Goal: Task Accomplishment & Management: Complete application form

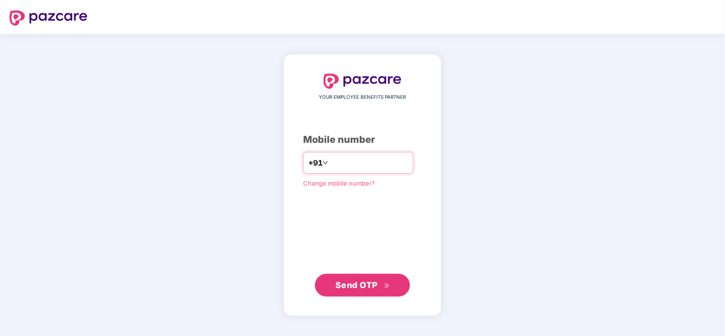
type input "**********"
click at [370, 282] on span "Send OTP" at bounding box center [356, 285] width 42 height 10
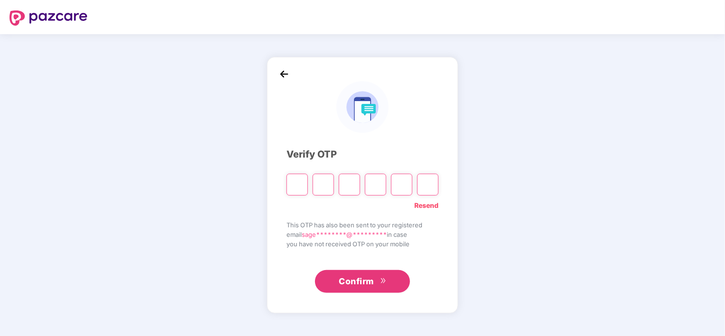
type input "*"
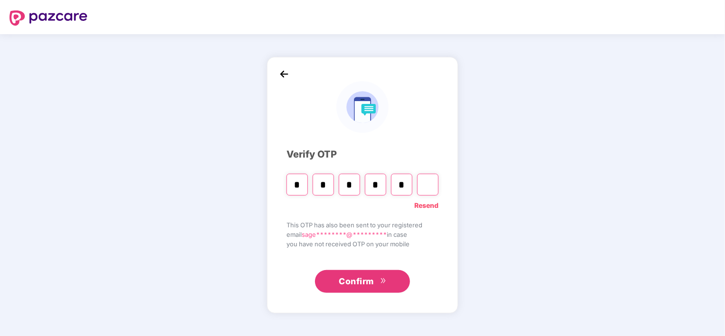
type input "*"
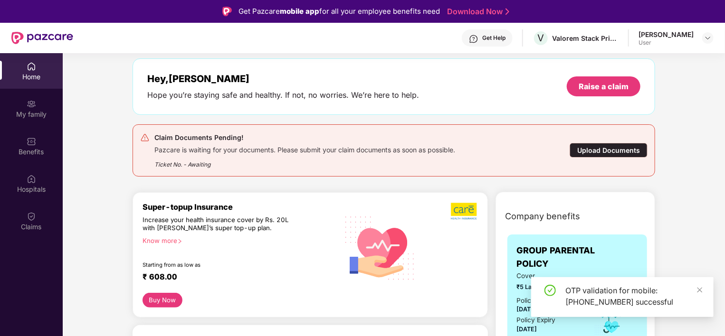
scroll to position [16, 0]
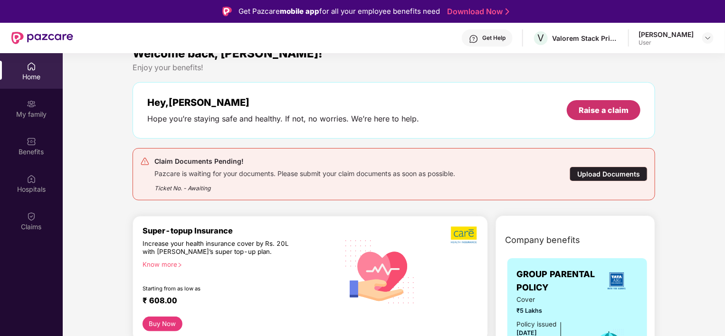
click at [592, 112] on div "Raise a claim" at bounding box center [604, 110] width 50 height 10
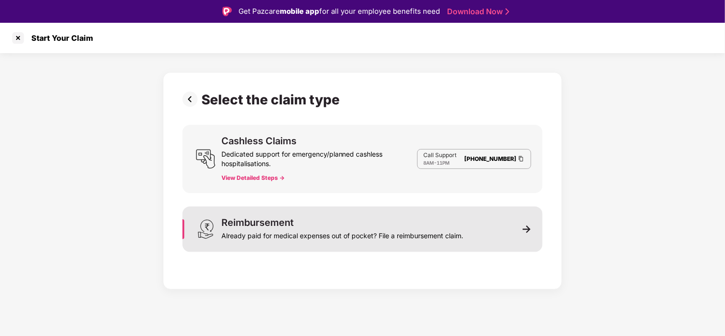
click at [389, 234] on div "Already paid for medical expenses out of pocket? File a reimbursement claim." at bounding box center [342, 234] width 242 height 13
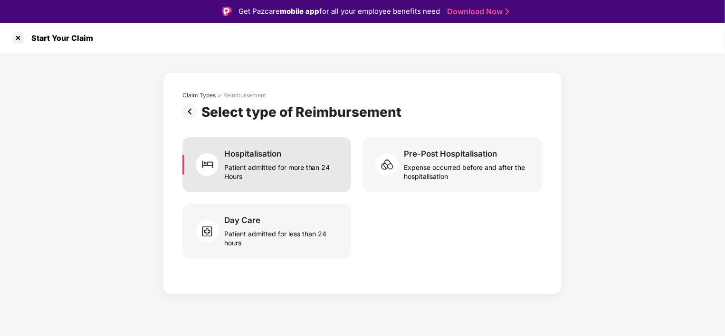
click at [302, 172] on div "Patient admitted for more than 24 Hours" at bounding box center [281, 170] width 115 height 22
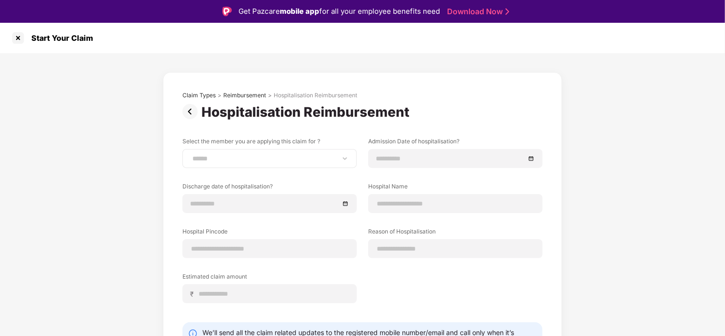
click at [266, 167] on div "**********" at bounding box center [269, 158] width 174 height 19
click at [275, 163] on div "**********" at bounding box center [269, 158] width 174 height 19
click at [271, 159] on select "**********" at bounding box center [269, 159] width 158 height 8
select select "**********"
click at [190, 155] on select "**********" at bounding box center [269, 159] width 158 height 8
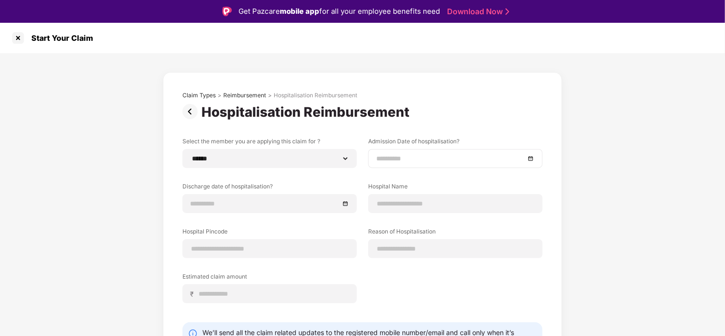
click at [418, 160] on input at bounding box center [450, 158] width 149 height 10
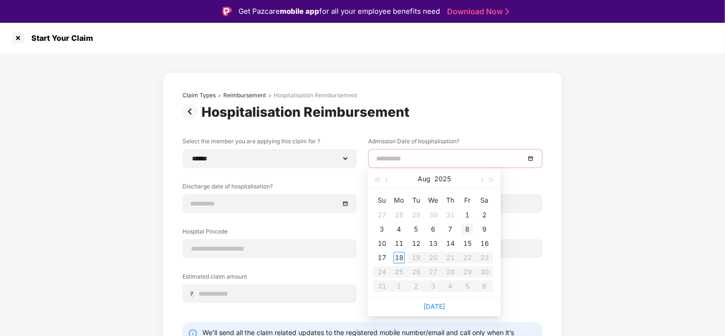
type input "**********"
click at [468, 230] on div "8" at bounding box center [467, 229] width 11 height 11
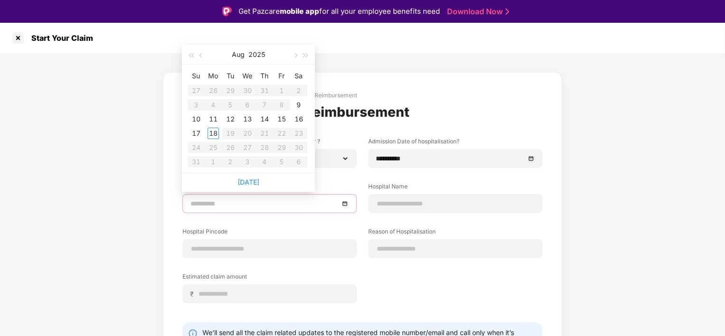
click at [279, 206] on input at bounding box center [264, 204] width 149 height 10
type input "**********"
click at [297, 103] on div "9" at bounding box center [298, 104] width 11 height 11
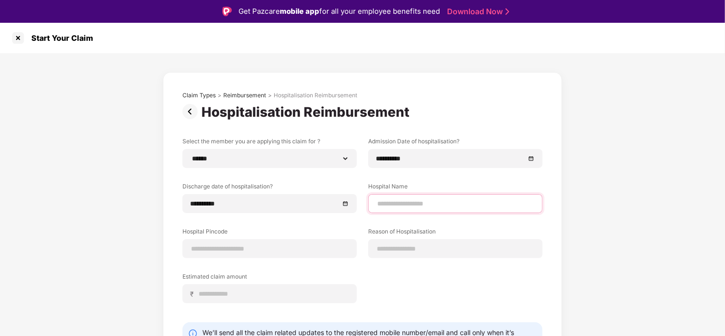
click at [401, 206] on input at bounding box center [455, 204] width 158 height 10
click at [413, 207] on input "*******" at bounding box center [455, 204] width 158 height 10
type input "**********"
click at [265, 253] on input at bounding box center [269, 249] width 158 height 10
type input "******"
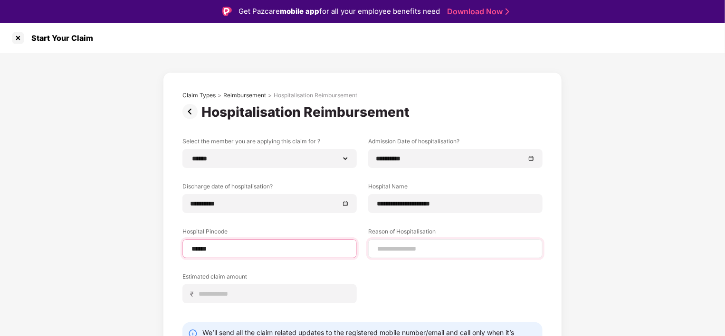
select select "*********"
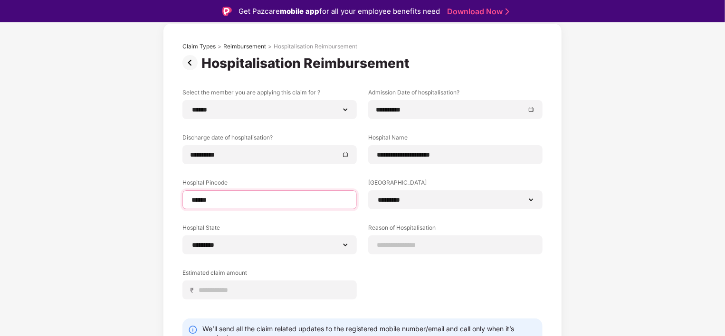
scroll to position [49, 0]
type input "******"
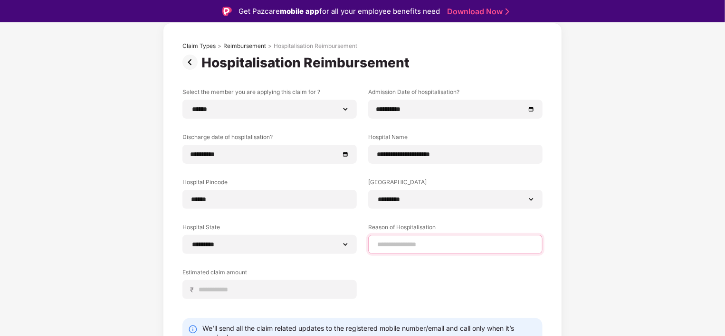
click at [431, 247] on input at bounding box center [455, 245] width 158 height 10
type input "*******"
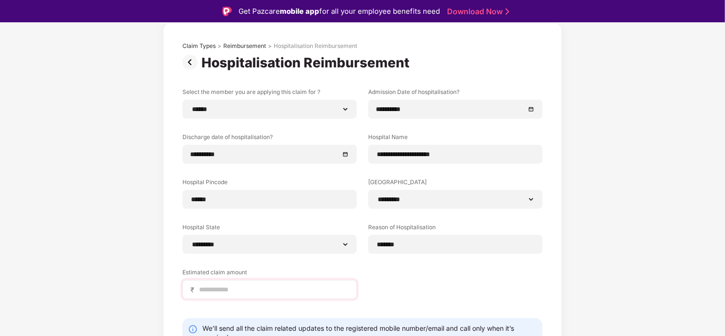
click at [262, 281] on div "₹" at bounding box center [269, 289] width 174 height 19
click at [271, 287] on input at bounding box center [273, 290] width 151 height 10
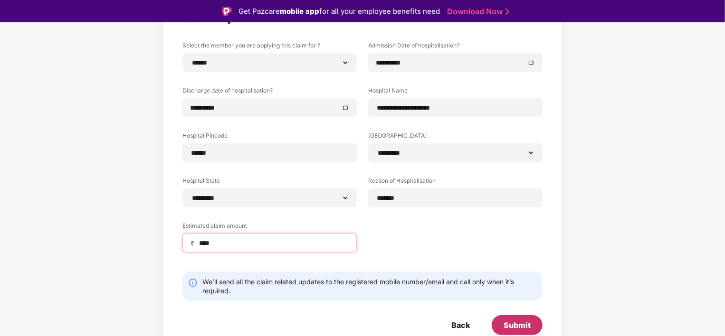
type input "****"
click at [524, 327] on div "Submit" at bounding box center [516, 325] width 27 height 10
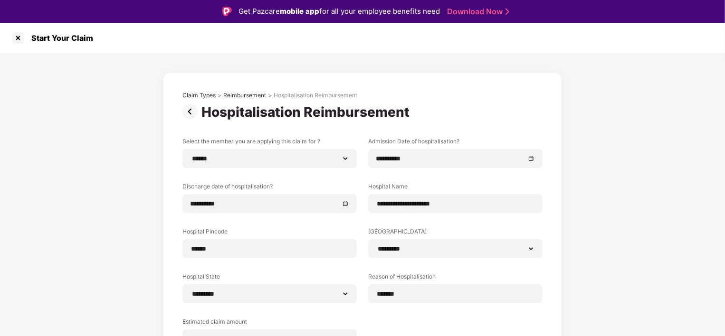
click at [198, 96] on div "Claim Types" at bounding box center [198, 96] width 33 height 8
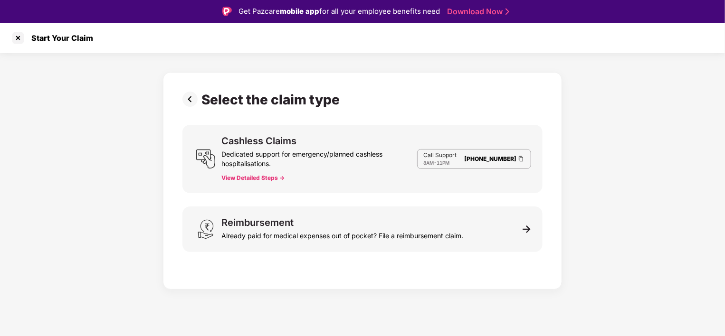
click at [193, 101] on img at bounding box center [191, 99] width 19 height 15
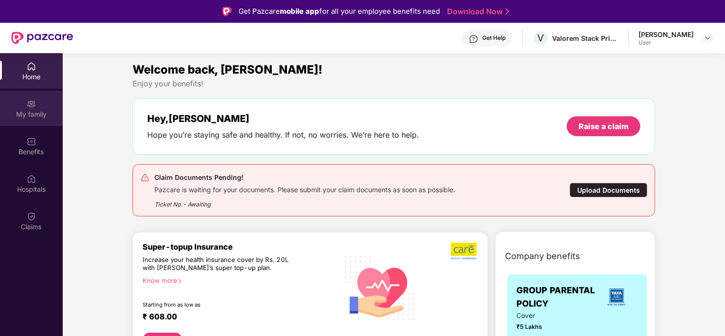
click at [47, 110] on div "My family" at bounding box center [31, 114] width 63 height 9
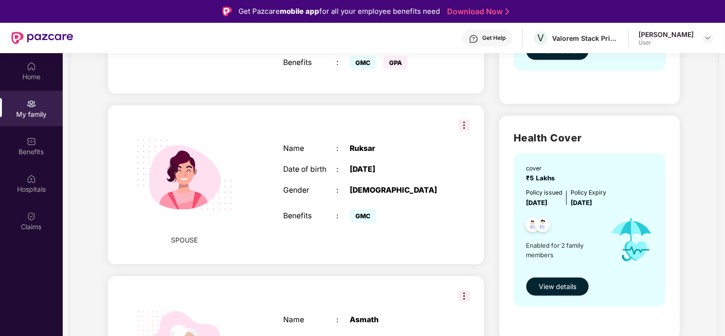
scroll to position [240, 0]
click at [462, 120] on img at bounding box center [463, 125] width 11 height 11
click at [589, 226] on div at bounding box center [561, 226] width 80 height 23
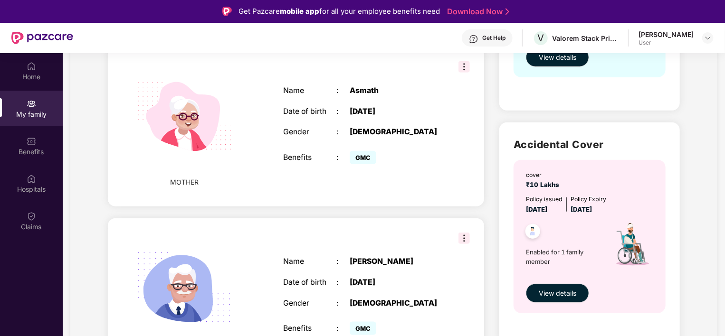
scroll to position [418, 0]
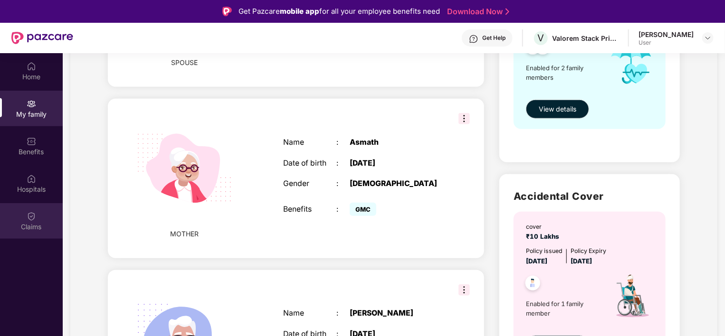
click at [21, 222] on div "Claims" at bounding box center [31, 226] width 63 height 9
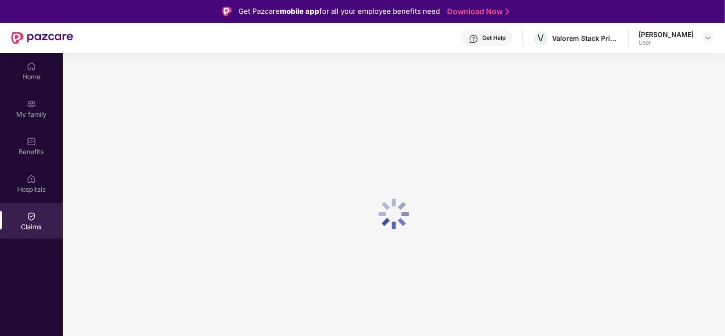
scroll to position [0, 0]
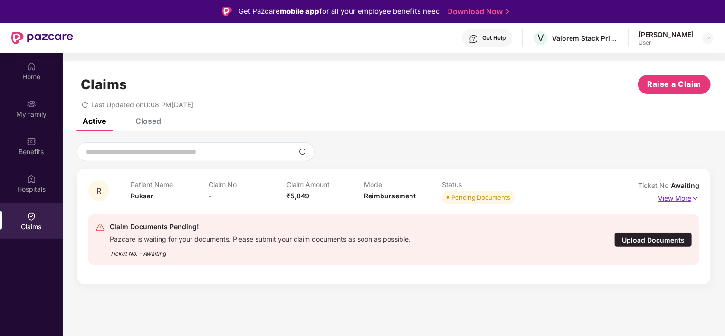
click at [680, 199] on p "View More" at bounding box center [678, 197] width 41 height 13
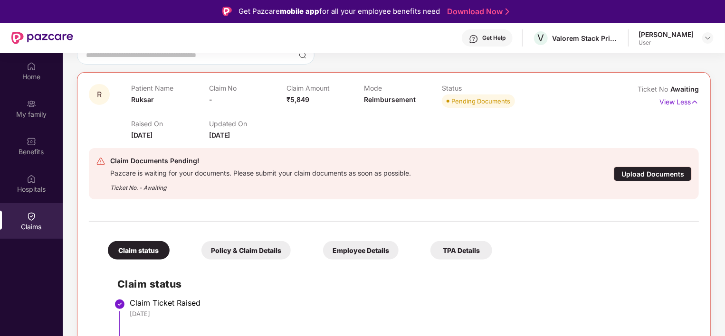
scroll to position [53, 0]
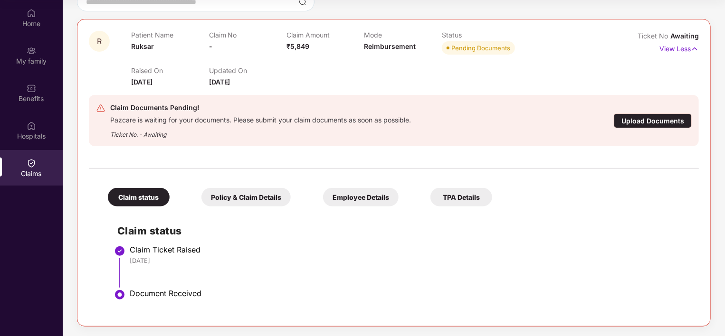
click at [663, 121] on div "Upload Documents" at bounding box center [653, 121] width 78 height 15
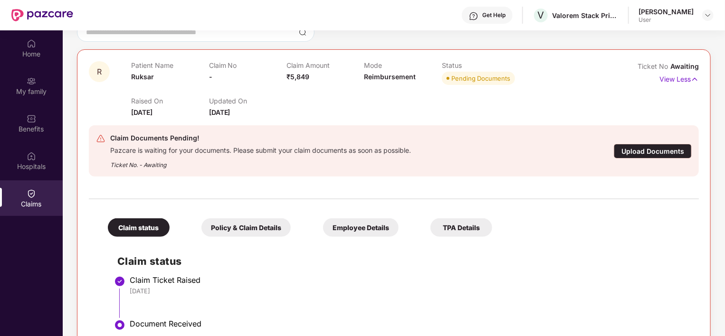
scroll to position [0, 0]
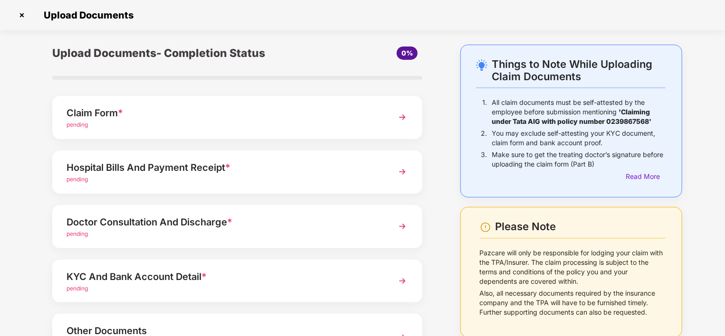
click at [260, 129] on div "pending" at bounding box center [222, 125] width 313 height 9
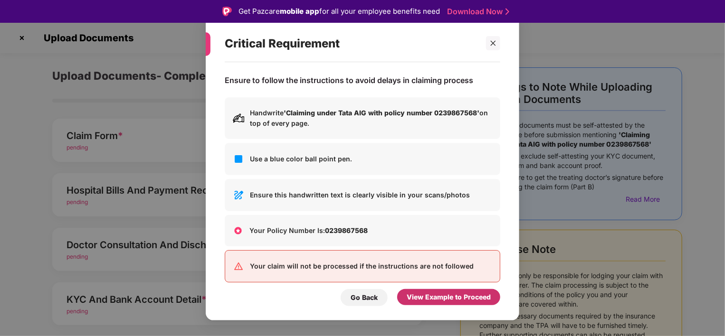
click at [437, 293] on div "View Example to Proceed" at bounding box center [449, 297] width 84 height 10
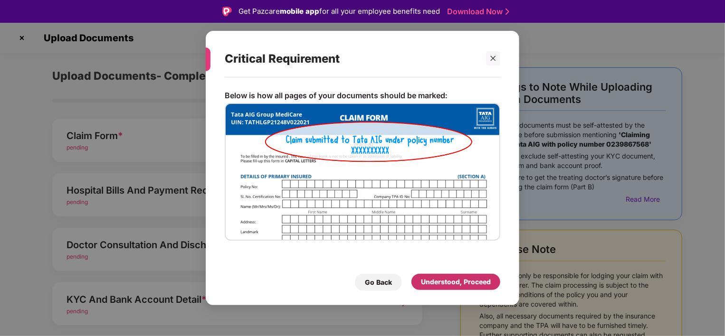
click at [433, 281] on div "Understood, Proceed" at bounding box center [456, 282] width 70 height 10
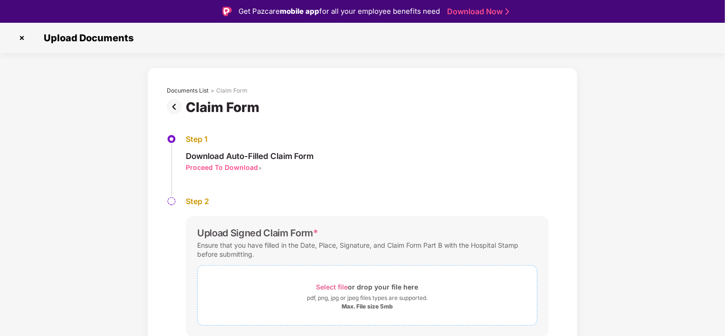
scroll to position [30, 0]
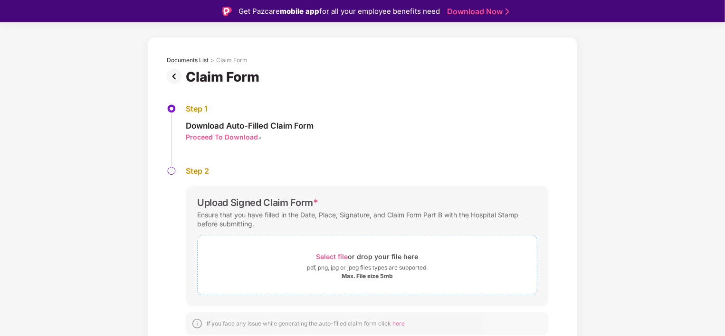
click at [342, 266] on div "pdf, png, jpg or jpeg files types are supported." at bounding box center [367, 267] width 121 height 9
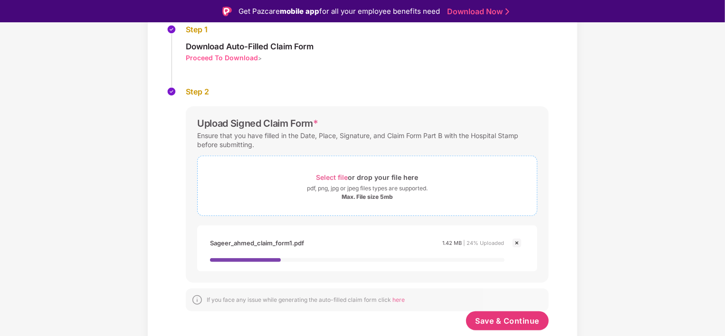
click at [366, 186] on div "pdf, png, jpg or jpeg files types are supported." at bounding box center [367, 188] width 121 height 9
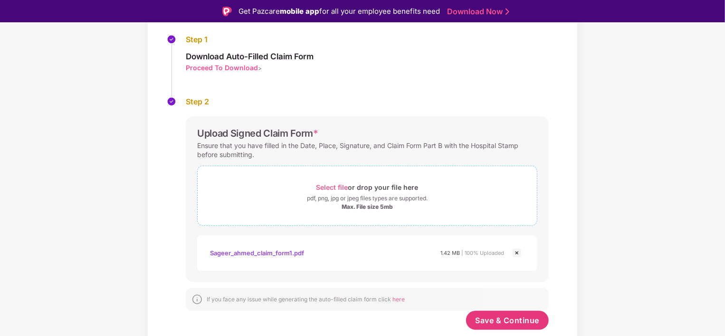
scroll to position [99, 0]
click at [319, 204] on div "Max. File size 5mb" at bounding box center [367, 208] width 339 height 8
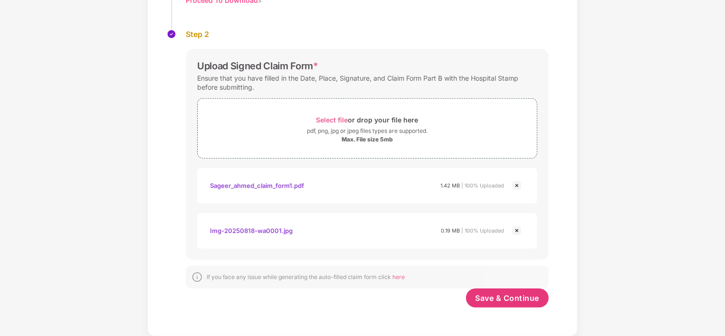
scroll to position [144, 0]
click at [517, 294] on span "Save & Continue" at bounding box center [507, 298] width 64 height 10
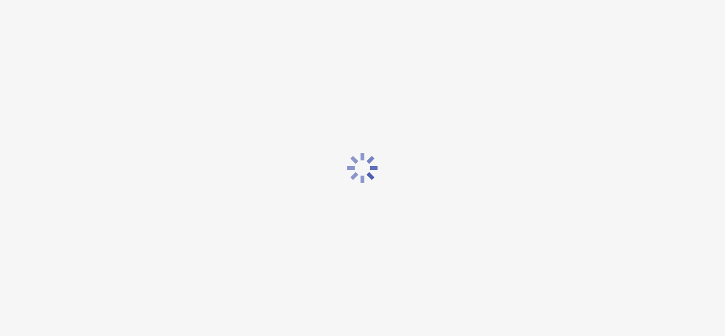
scroll to position [0, 0]
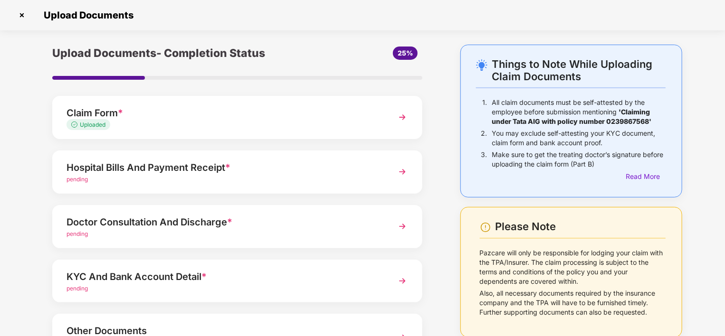
click at [257, 174] on div "Hospital Bills And Payment Receipt *" at bounding box center [222, 167] width 313 height 15
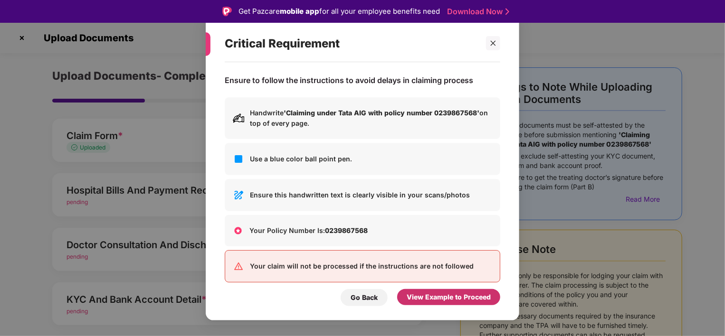
click at [433, 301] on div "View Example to Proceed" at bounding box center [449, 297] width 84 height 10
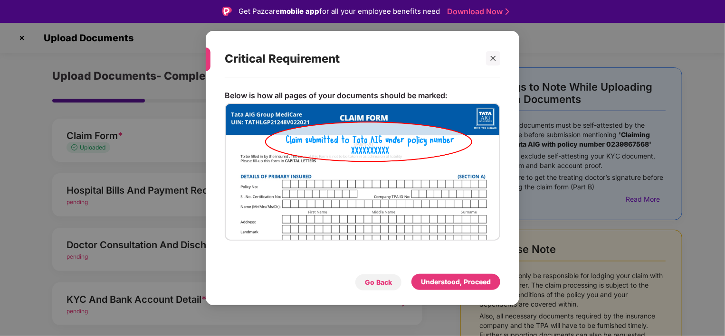
click at [380, 282] on div "Go Back" at bounding box center [378, 282] width 27 height 10
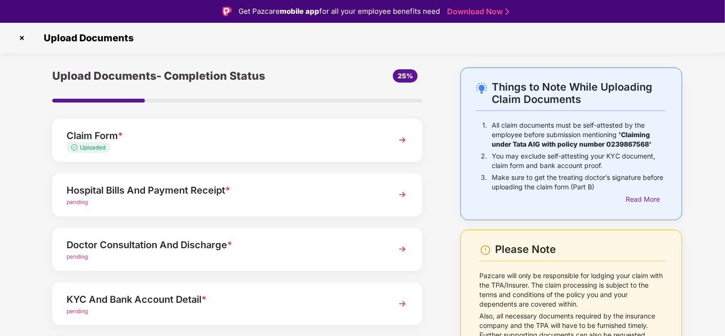
scroll to position [84, 0]
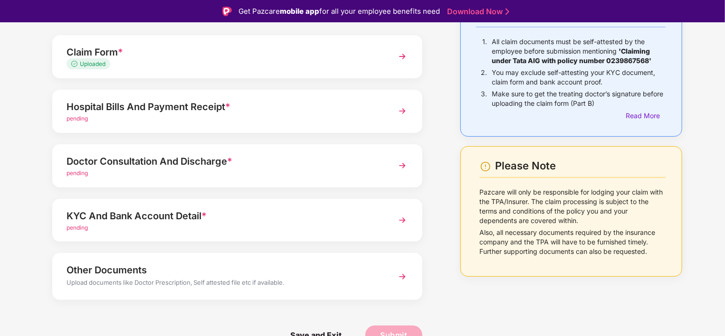
click at [234, 127] on div "Hospital Bills And Payment Receipt * pending" at bounding box center [237, 111] width 370 height 43
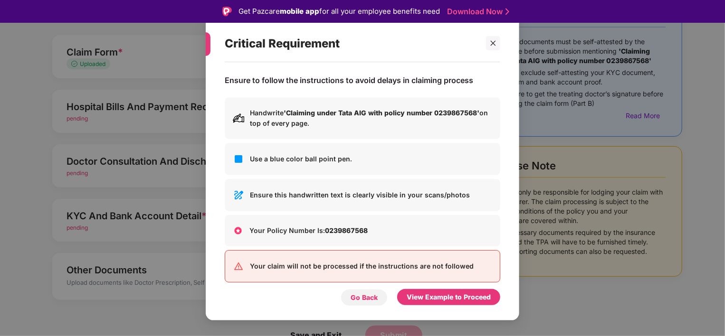
click at [360, 301] on div "Go Back" at bounding box center [364, 298] width 27 height 10
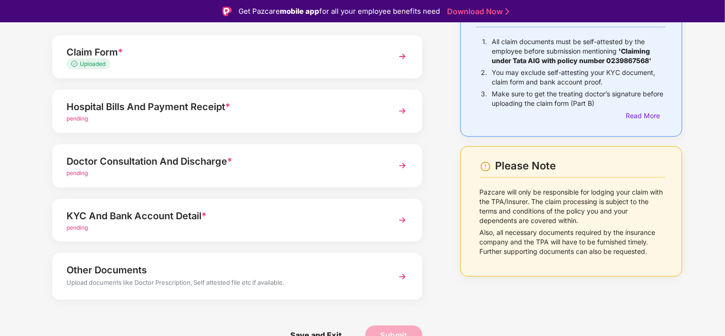
click at [228, 113] on div "Hospital Bills And Payment Receipt *" at bounding box center [222, 106] width 313 height 15
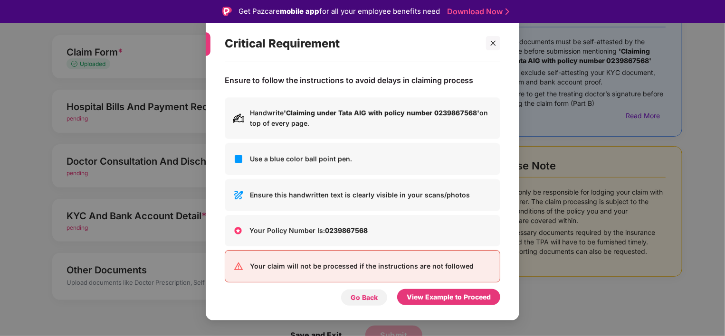
click at [355, 292] on div "Go Back" at bounding box center [364, 297] width 47 height 17
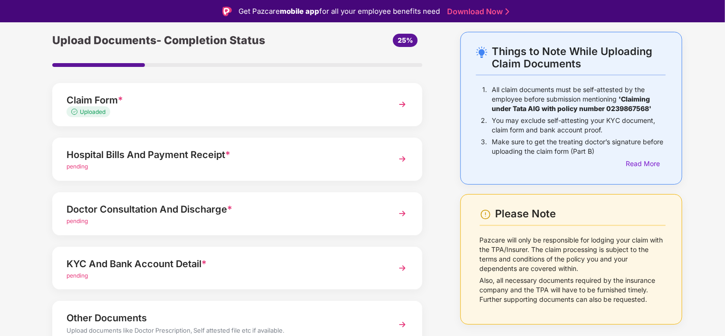
scroll to position [32, 0]
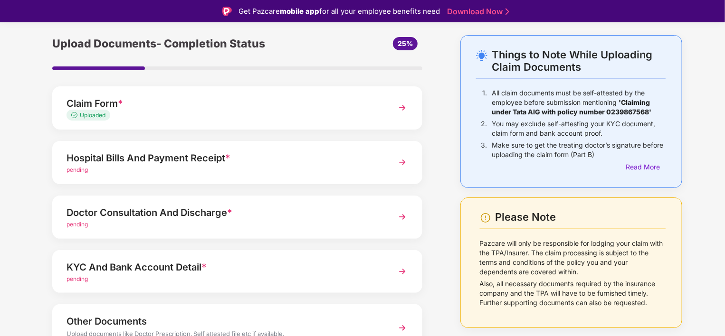
click at [404, 159] on img at bounding box center [402, 162] width 17 height 17
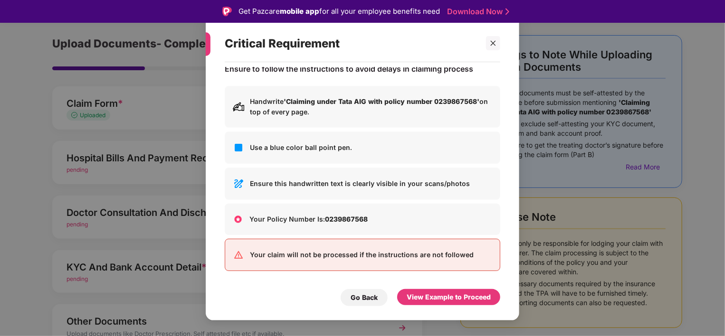
scroll to position [0, 0]
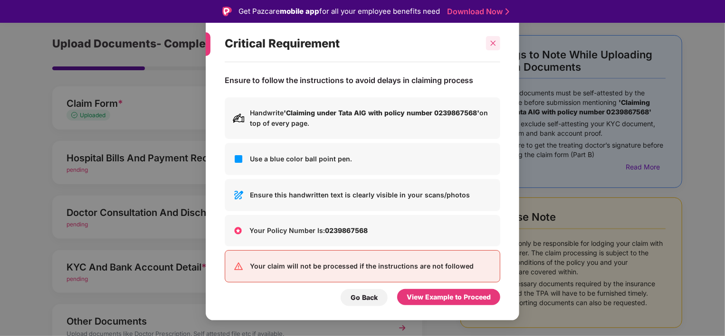
click at [494, 44] on icon "close" at bounding box center [493, 43] width 7 height 7
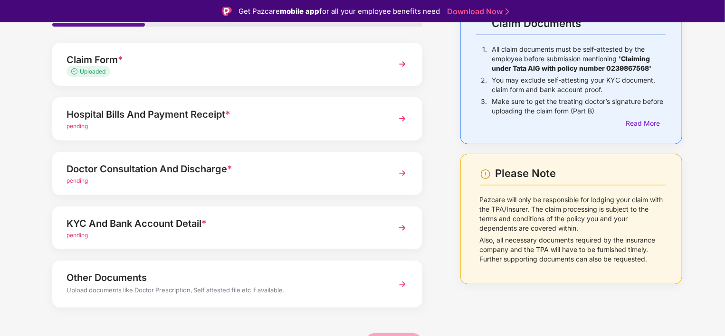
scroll to position [81, 0]
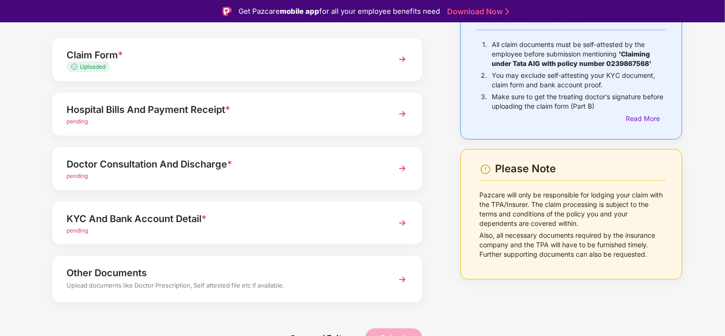
click at [272, 287] on div "Upload documents like Doctor Prescription, Self attested file etc if available." at bounding box center [222, 287] width 313 height 12
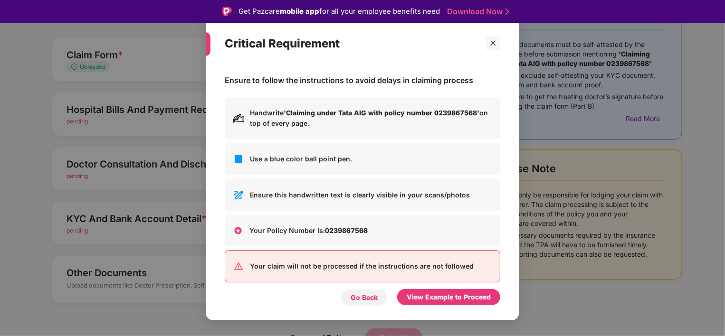
click at [368, 296] on div "Go Back" at bounding box center [364, 298] width 27 height 10
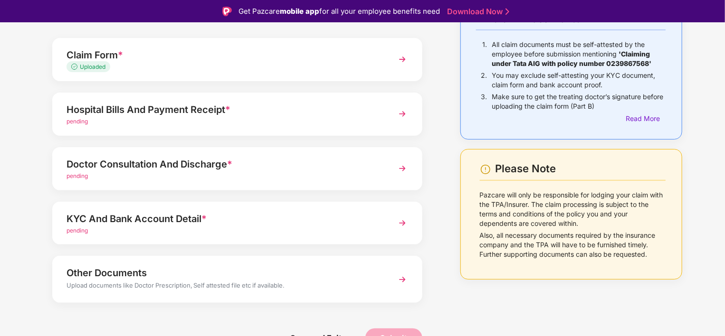
scroll to position [0, 0]
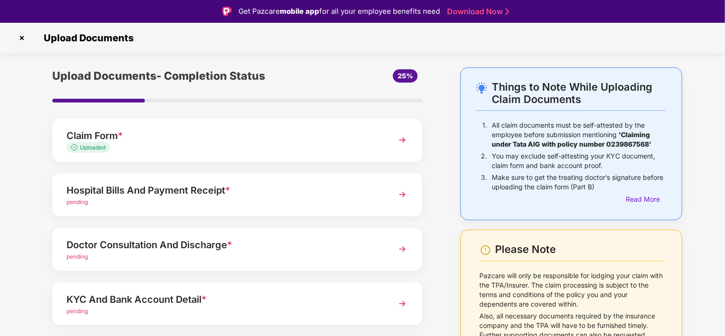
click at [266, 133] on div "Claim Form *" at bounding box center [222, 135] width 313 height 15
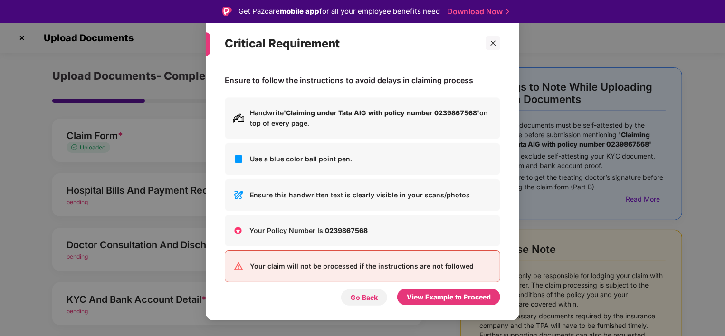
click at [350, 294] on div "Go Back" at bounding box center [364, 297] width 47 height 17
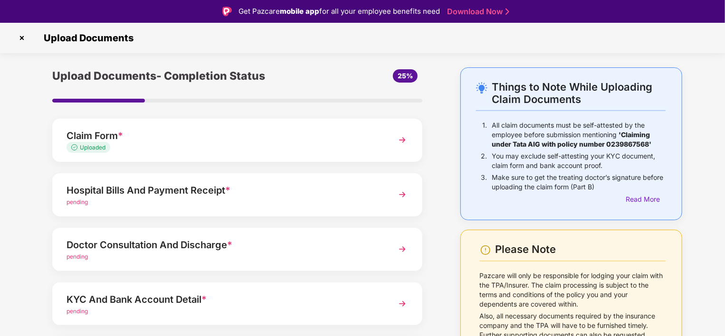
click at [81, 184] on div "Hospital Bills And Payment Receipt *" at bounding box center [222, 190] width 313 height 15
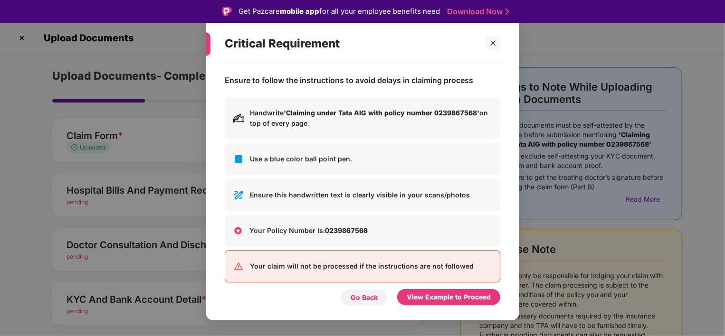
click at [365, 297] on div "Go Back" at bounding box center [364, 298] width 27 height 10
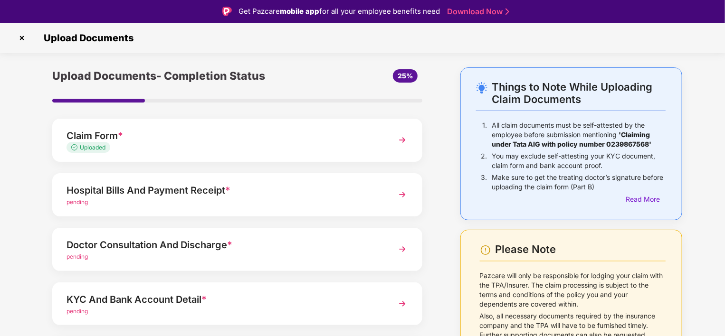
click at [87, 146] on span "Uploaded" at bounding box center [93, 147] width 26 height 7
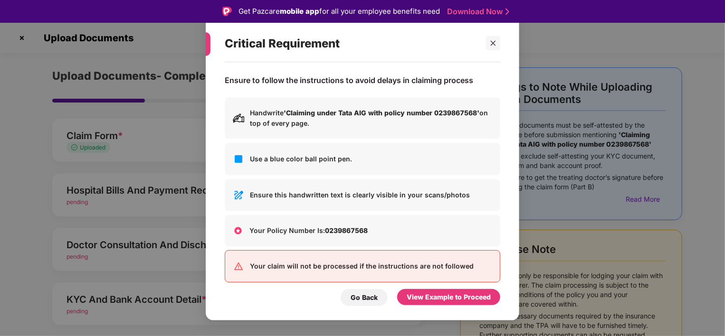
click at [125, 171] on div "Critical Requirement Ensure to follow the instructions to avoid delays in claim…" at bounding box center [362, 168] width 725 height 336
click at [424, 294] on div "View Example to Proceed" at bounding box center [449, 297] width 84 height 10
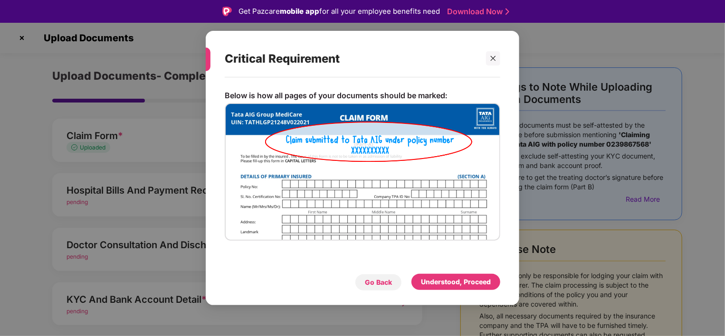
click at [393, 283] on div "Go Back" at bounding box center [378, 282] width 47 height 17
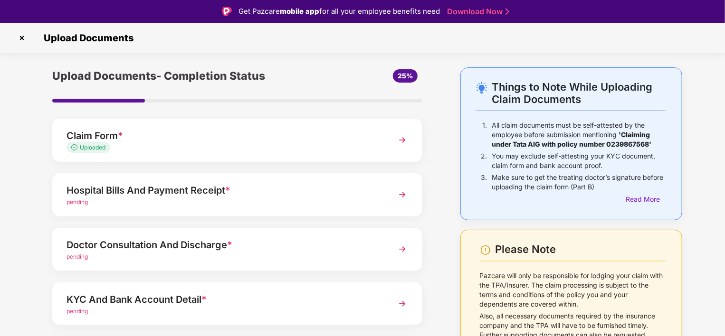
click at [229, 189] on span "*" at bounding box center [227, 190] width 5 height 11
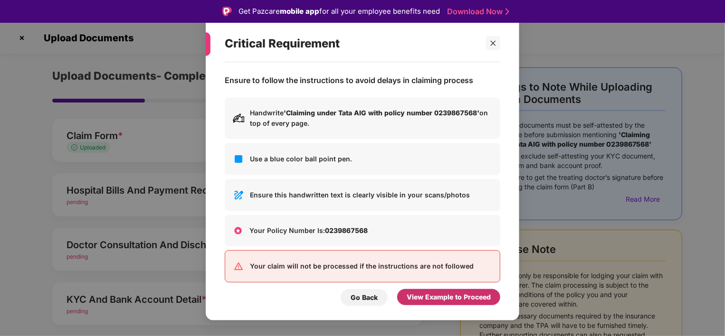
click at [429, 303] on div "View Example to Proceed" at bounding box center [448, 297] width 103 height 16
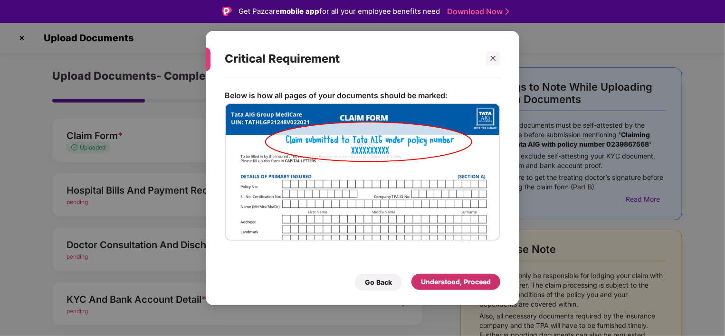
click at [463, 278] on div "Understood, Proceed" at bounding box center [456, 282] width 70 height 10
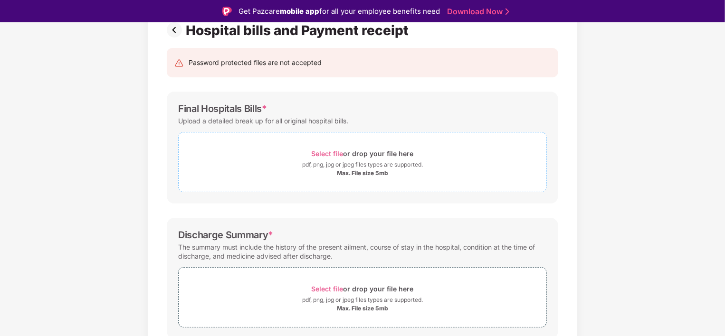
scroll to position [76, 0]
click at [309, 166] on div "pdf, png, jpg or jpeg files types are supported." at bounding box center [362, 165] width 121 height 9
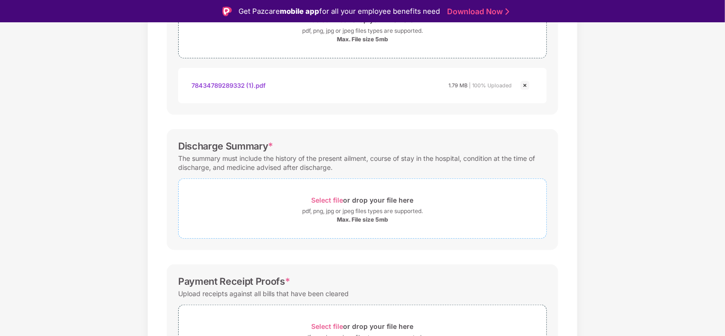
scroll to position [220, 0]
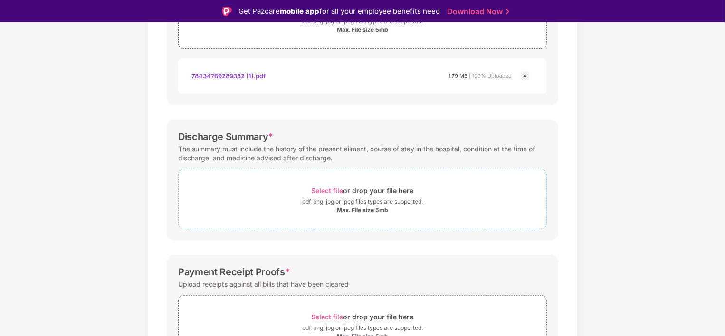
click at [350, 209] on div "Max. File size 5mb" at bounding box center [362, 211] width 51 height 8
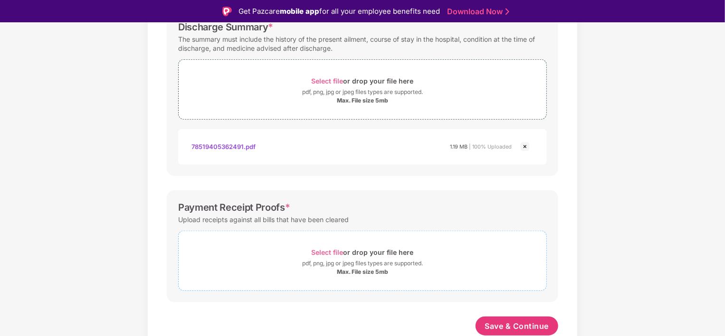
scroll to position [23, 0]
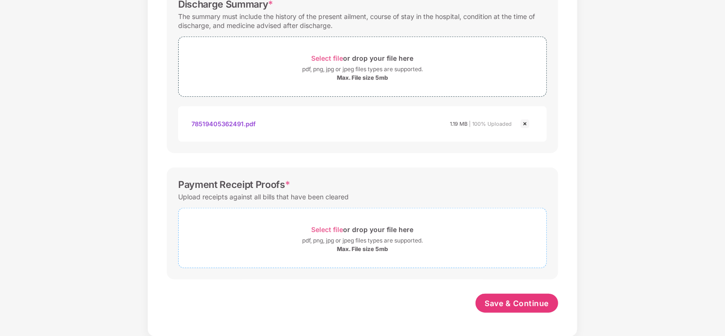
click at [359, 232] on div "Select file or drop your file here" at bounding box center [363, 229] width 102 height 13
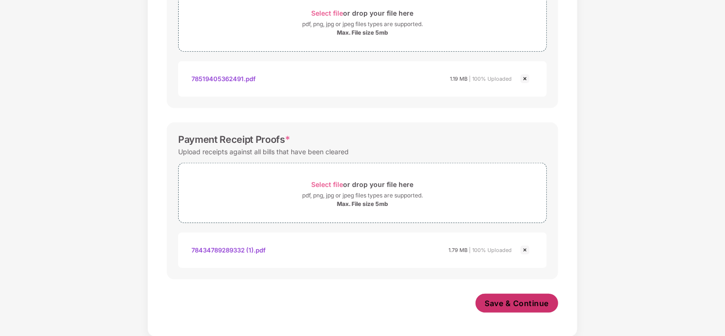
click at [509, 303] on span "Save & Continue" at bounding box center [517, 303] width 64 height 10
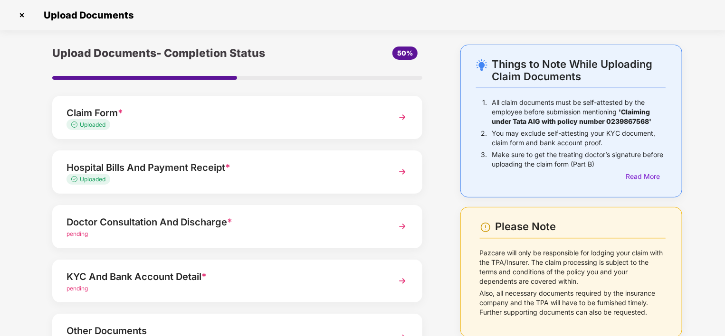
scroll to position [61, 0]
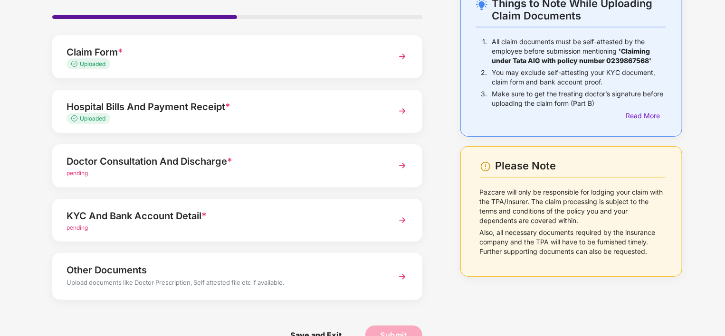
click at [202, 173] on div "pending" at bounding box center [222, 173] width 313 height 9
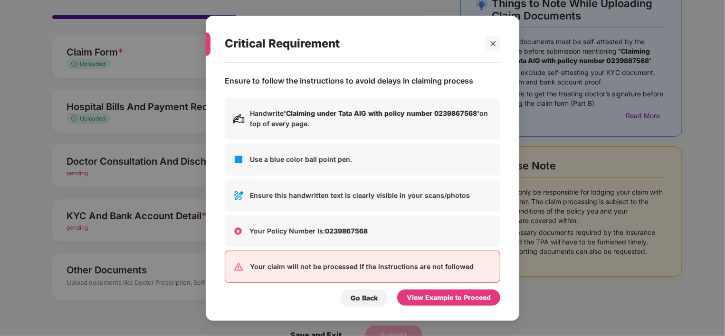
scroll to position [0, 0]
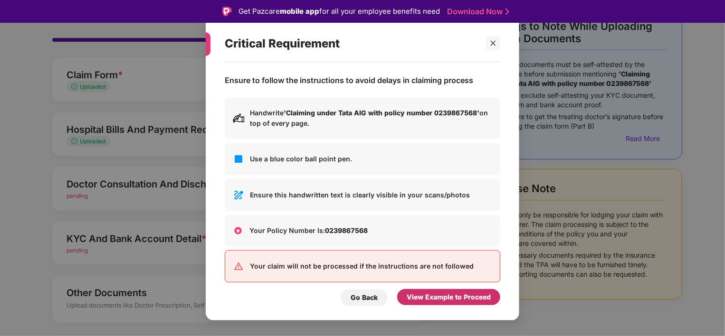
click at [454, 302] on div "View Example to Proceed" at bounding box center [449, 297] width 84 height 10
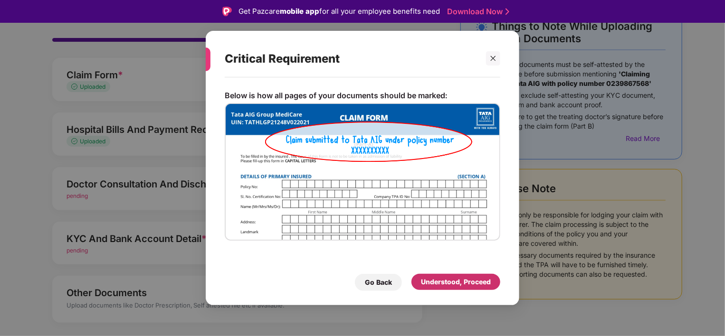
click at [440, 289] on div "Understood, Proceed" at bounding box center [455, 282] width 89 height 16
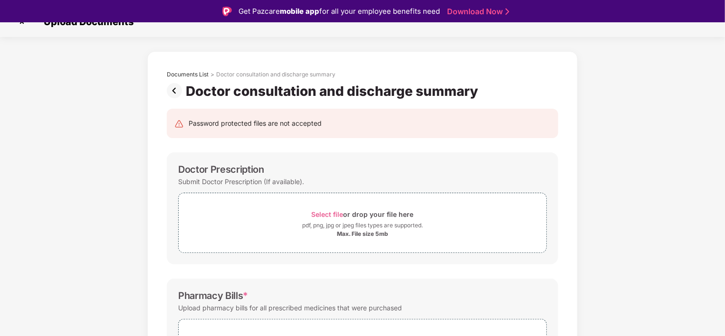
scroll to position [106, 0]
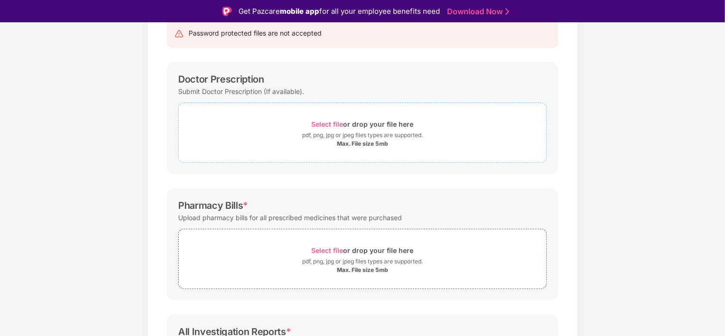
click at [349, 137] on div "pdf, png, jpg or jpeg files types are supported." at bounding box center [362, 135] width 121 height 9
click at [313, 265] on div "pdf, png, jpg or jpeg files types are supported." at bounding box center [362, 261] width 121 height 9
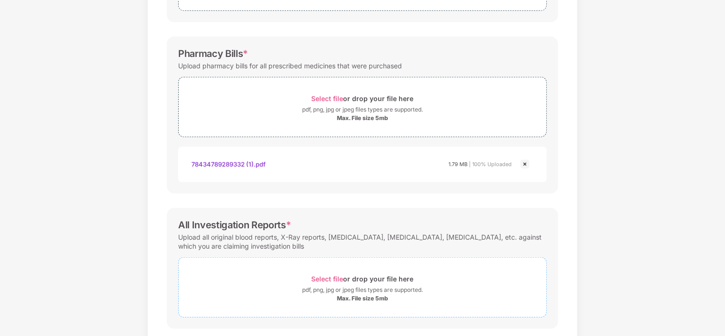
scroll to position [285, 0]
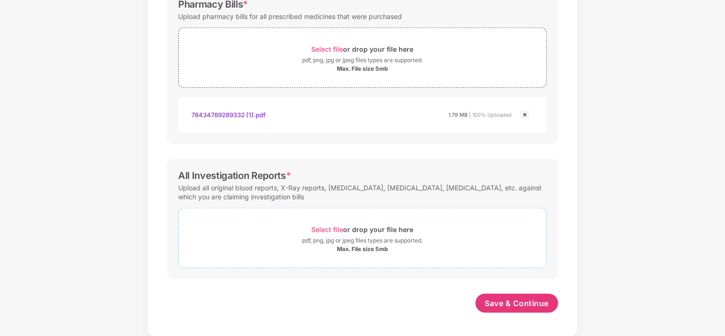
click at [342, 234] on div "Select file or drop your file here" at bounding box center [363, 229] width 102 height 13
click at [338, 236] on div "pdf, png, jpg or jpeg files types are supported." at bounding box center [362, 240] width 121 height 9
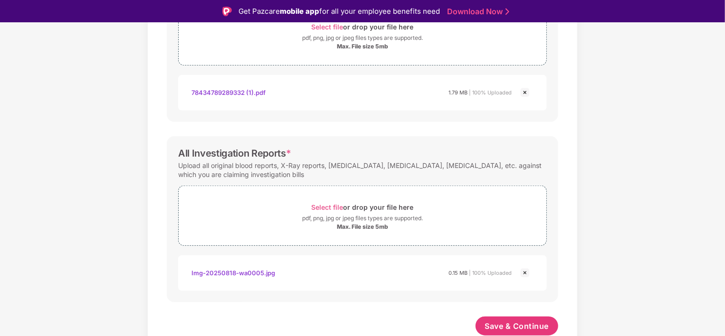
scroll to position [23, 0]
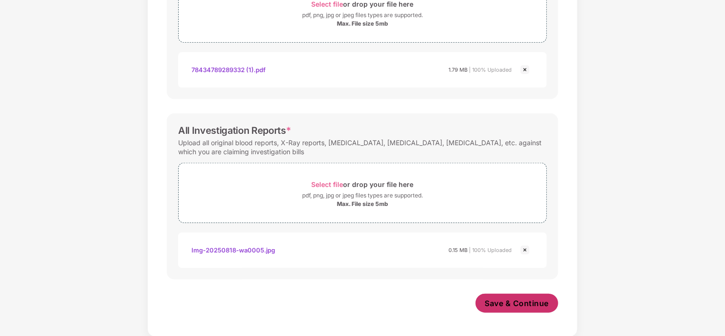
click at [516, 308] on button "Save & Continue" at bounding box center [516, 303] width 83 height 19
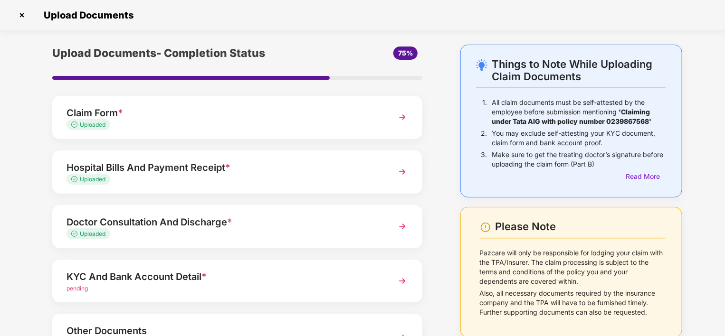
scroll to position [84, 0]
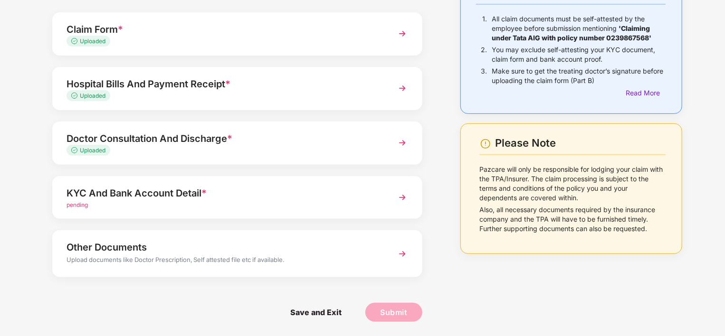
click at [332, 207] on div "pending" at bounding box center [222, 205] width 313 height 9
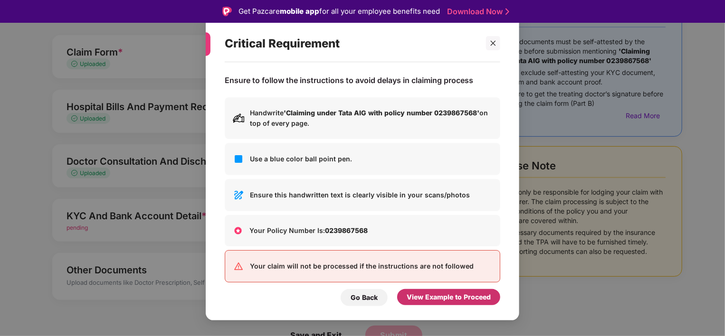
click at [418, 298] on div "View Example to Proceed" at bounding box center [449, 297] width 84 height 10
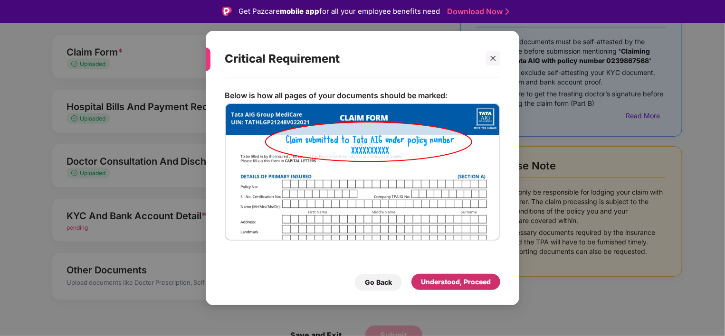
click at [448, 287] on div "Understood, Proceed" at bounding box center [455, 282] width 89 height 16
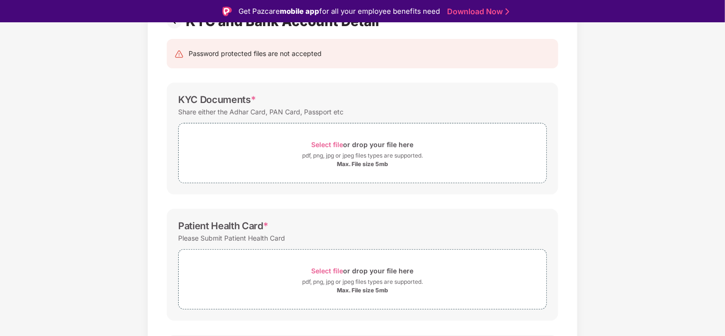
scroll to position [82, 0]
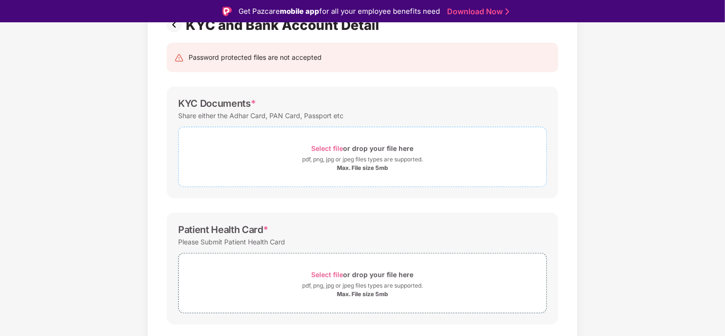
click at [367, 143] on div "Select file or drop your file here" at bounding box center [363, 148] width 102 height 13
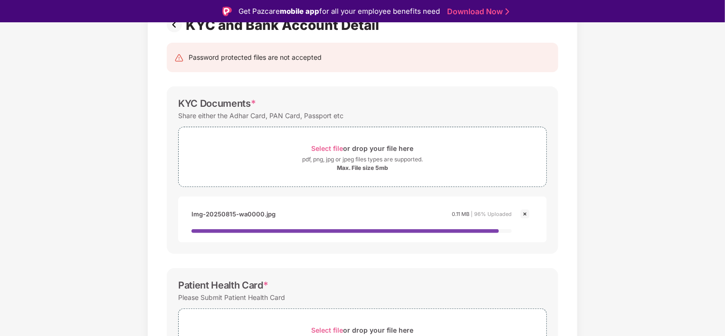
scroll to position [201, 0]
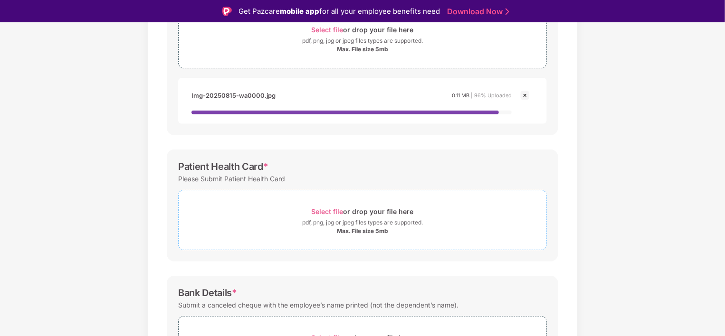
click at [321, 201] on span "Select file or drop your file here pdf, png, jpg or jpeg files types are suppor…" at bounding box center [363, 220] width 368 height 45
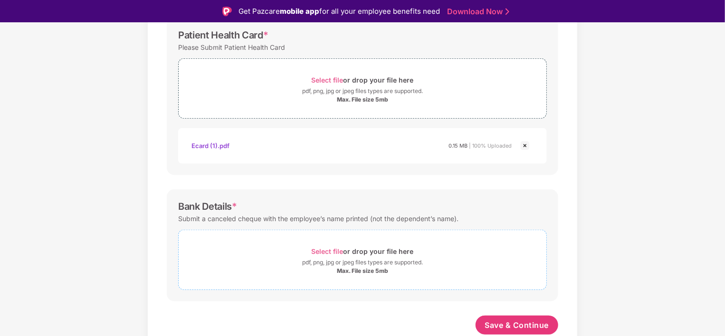
scroll to position [321, 0]
click at [306, 251] on div "Select file or drop your file here" at bounding box center [363, 252] width 368 height 13
click at [391, 263] on div "pdf, png, jpg or jpeg files types are supported." at bounding box center [362, 263] width 121 height 9
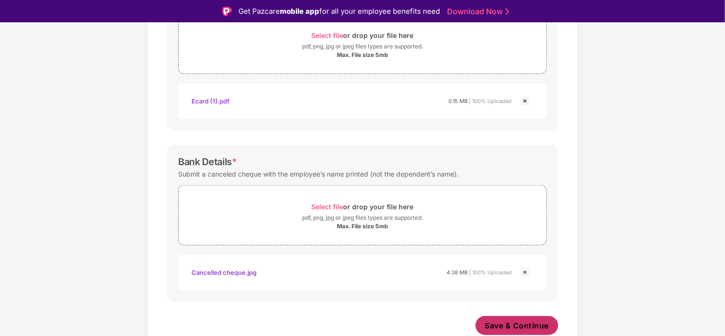
scroll to position [366, 0]
click at [509, 318] on button "Save & Continue" at bounding box center [516, 326] width 83 height 19
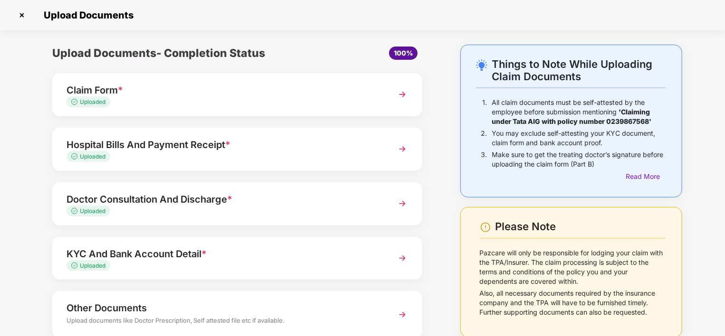
scroll to position [61, 0]
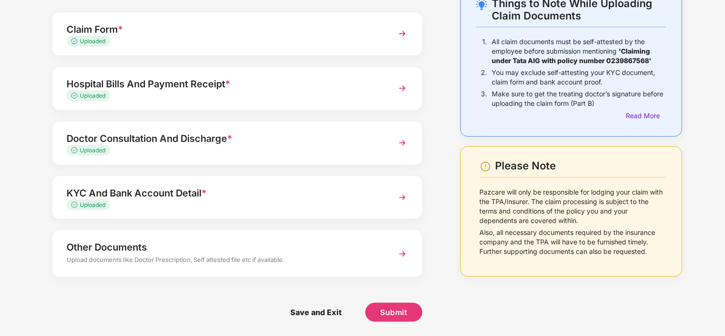
click at [313, 254] on div "Other Documents" at bounding box center [222, 247] width 313 height 15
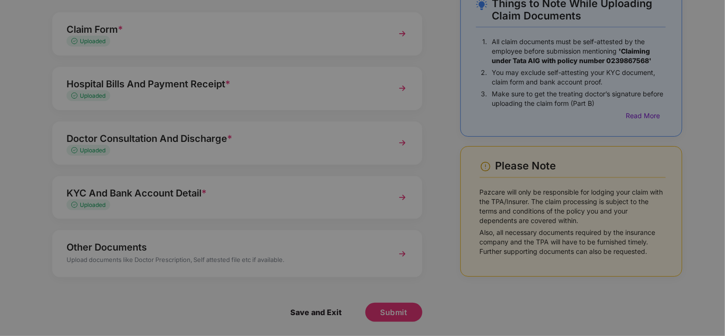
scroll to position [0, 0]
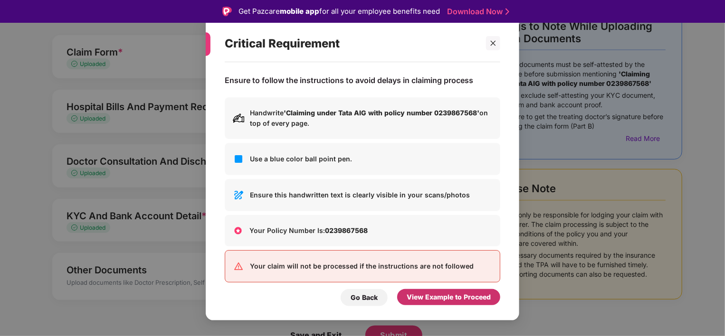
click at [431, 295] on div "View Example to Proceed" at bounding box center [449, 297] width 84 height 10
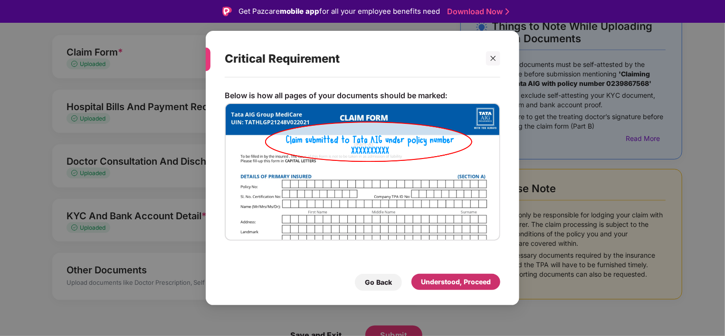
click at [443, 285] on div "Understood, Proceed" at bounding box center [456, 282] width 70 height 10
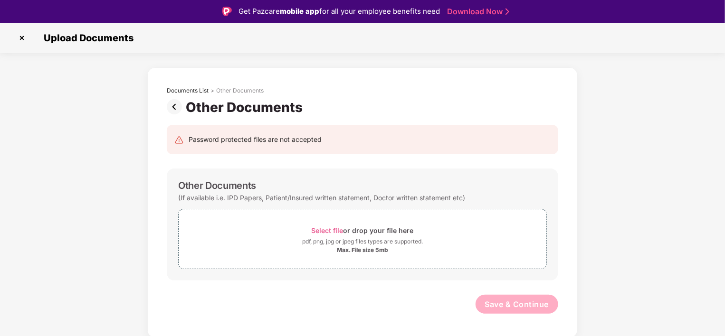
scroll to position [23, 0]
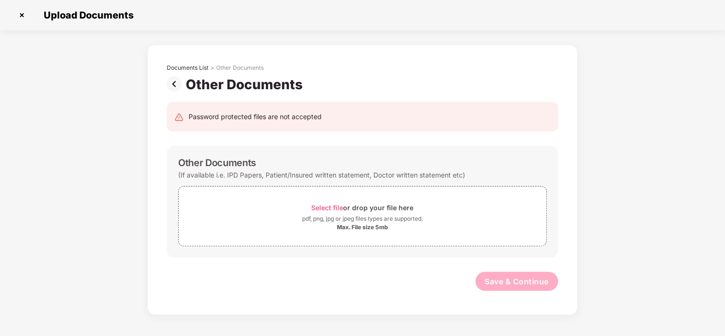
click at [174, 84] on img at bounding box center [176, 83] width 19 height 15
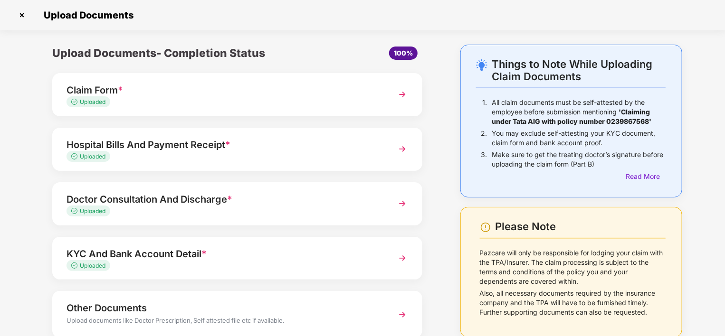
scroll to position [61, 0]
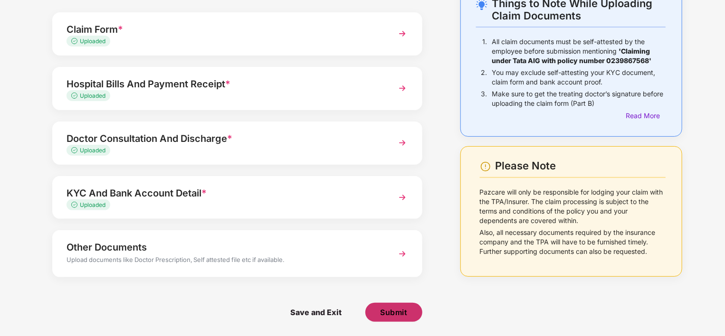
click at [385, 313] on span "Submit" at bounding box center [393, 312] width 27 height 10
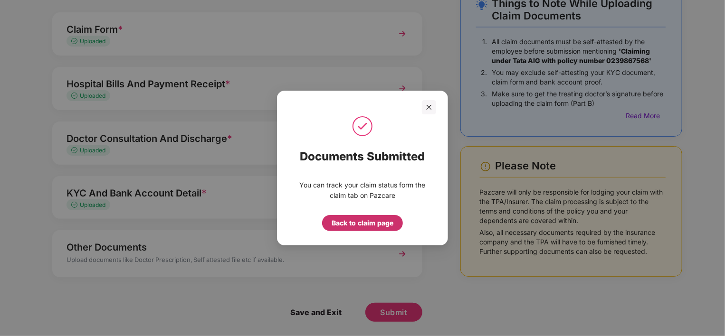
click at [388, 218] on div "Back to claim page" at bounding box center [363, 223] width 62 height 10
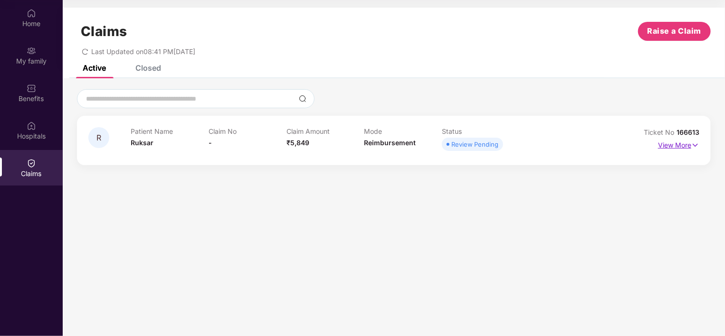
click at [666, 145] on p "View More" at bounding box center [678, 144] width 41 height 13
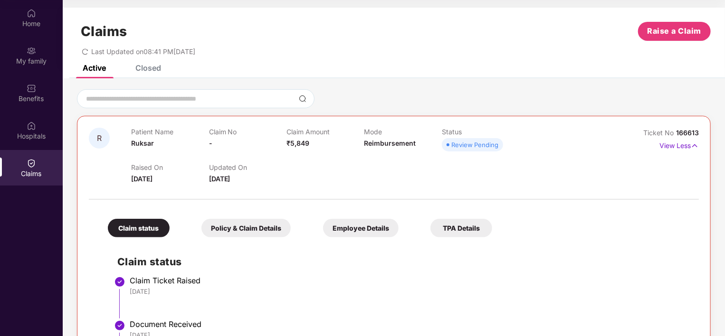
scroll to position [74, 0]
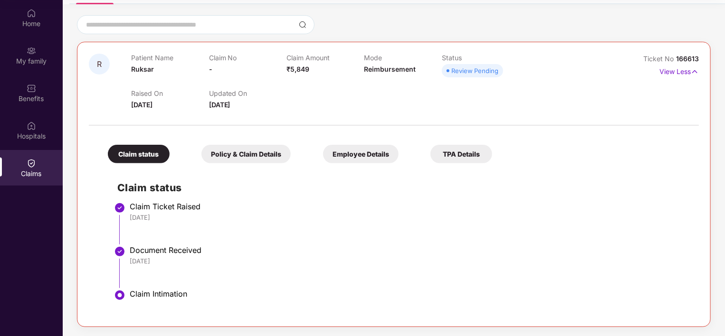
click at [257, 159] on div "Policy & Claim Details" at bounding box center [245, 154] width 89 height 19
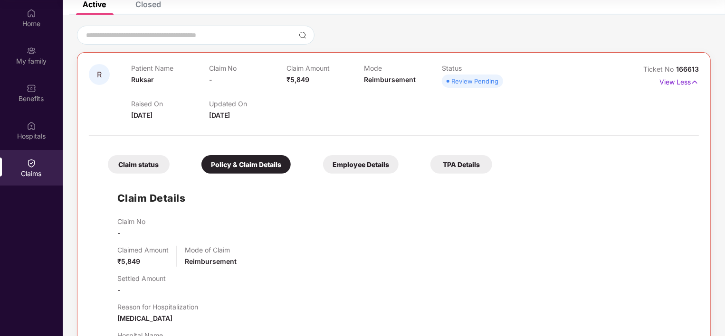
scroll to position [55, 0]
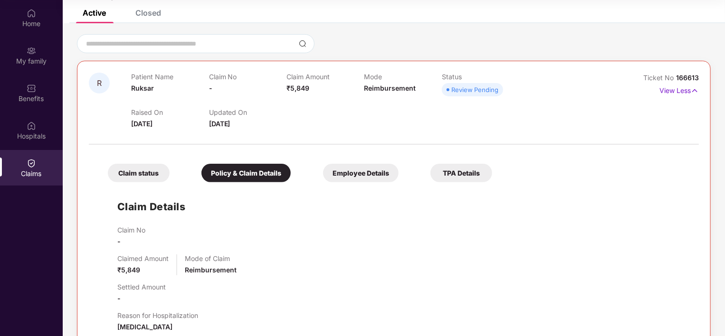
click at [338, 178] on div "Employee Details" at bounding box center [361, 173] width 76 height 19
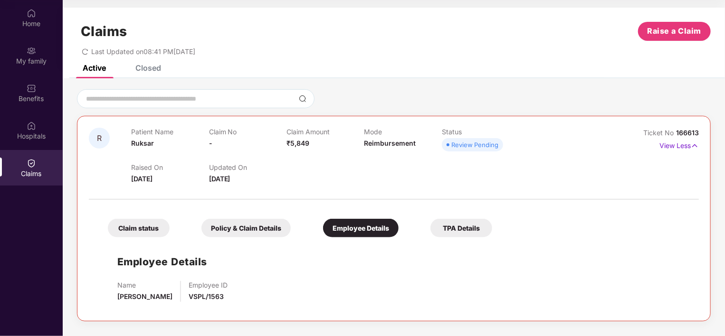
click at [443, 233] on div "TPA Details" at bounding box center [461, 228] width 62 height 19
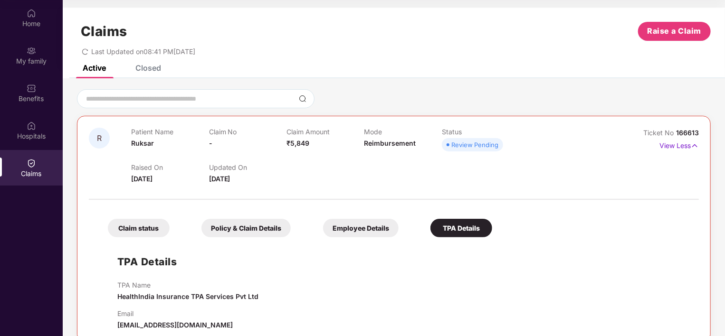
scroll to position [15, 0]
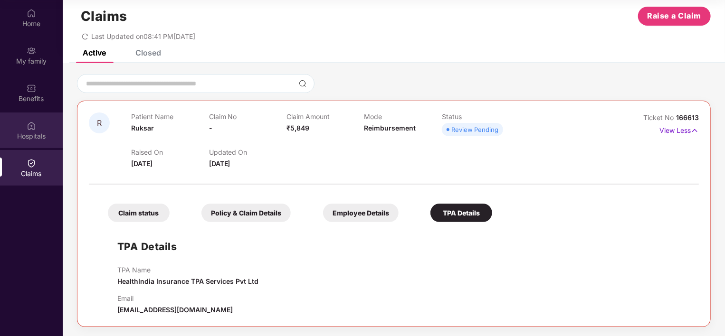
click at [45, 132] on div "Hospitals" at bounding box center [31, 136] width 63 height 9
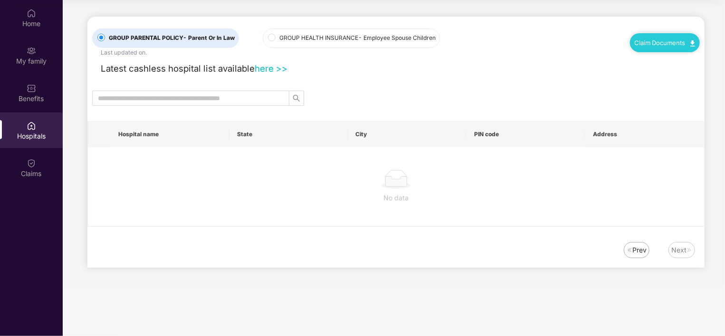
scroll to position [0, 0]
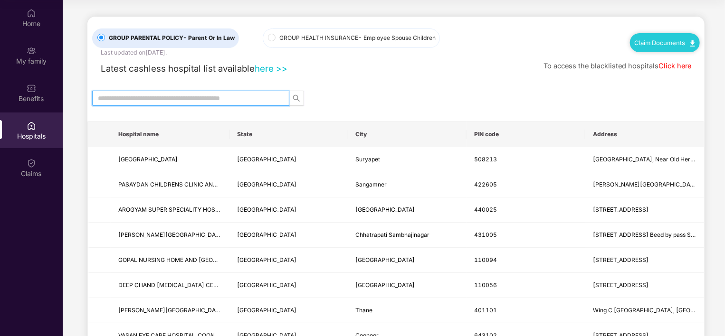
click at [152, 99] on input "text" at bounding box center [187, 98] width 178 height 10
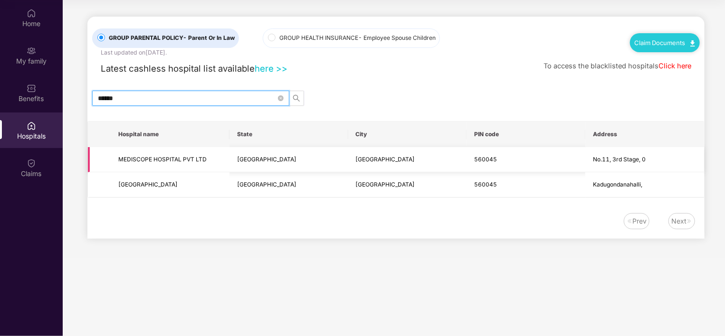
type input "******"
click at [190, 164] on td "MEDISCOPE HOSPITAL PVT LTD" at bounding box center [170, 159] width 119 height 25
click at [543, 162] on td "560045" at bounding box center [525, 159] width 119 height 25
click at [499, 182] on td "560045" at bounding box center [525, 184] width 119 height 25
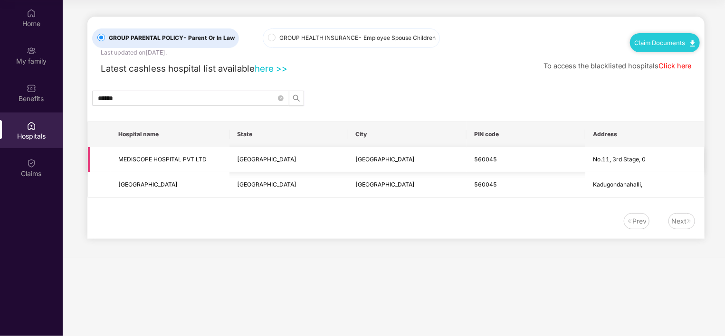
click at [533, 169] on td "560045" at bounding box center [525, 159] width 119 height 25
click at [233, 89] on div "GROUP PARENTAL POLICY - Parent Or In Law Last updated on [DATE] . GROUP HEALTH …" at bounding box center [395, 128] width 617 height 222
click at [227, 96] on input "******" at bounding box center [187, 98] width 178 height 10
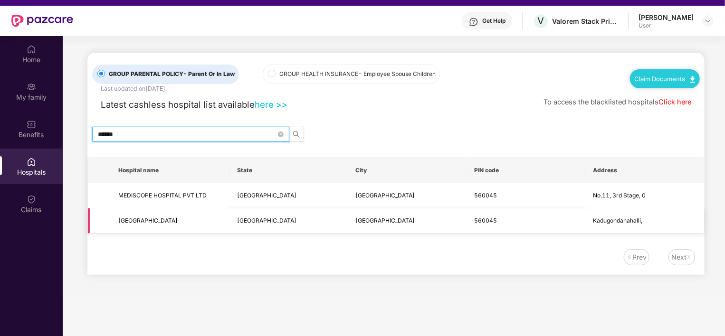
scroll to position [18, 0]
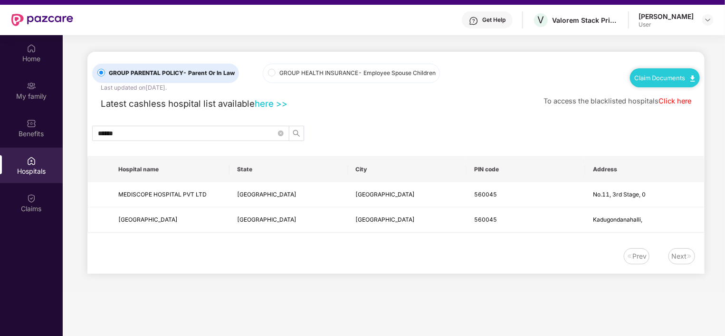
click at [652, 78] on link "Claim Documents" at bounding box center [665, 78] width 60 height 8
click at [691, 92] on link "Claim Form" at bounding box center [669, 94] width 62 height 20
click at [674, 77] on link "Claim Documents" at bounding box center [665, 78] width 60 height 8
click at [690, 111] on link "Claim Process" at bounding box center [669, 113] width 62 height 20
